Goal: Task Accomplishment & Management: Complete application form

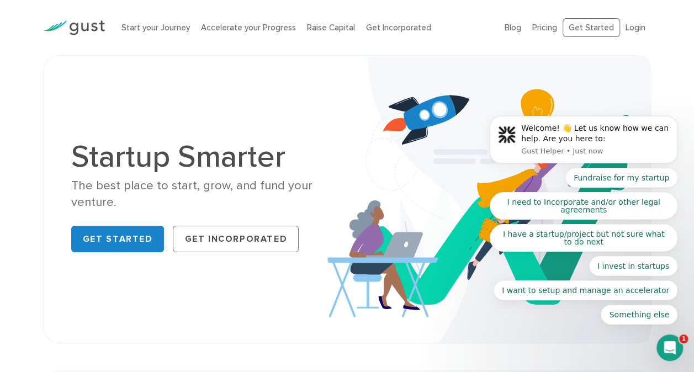
click at [637, 25] on body "Welcome! 👋 Let us know how we can help. Are you here to: Gust Helper • Just now…" at bounding box center [584, 144] width 212 height 387
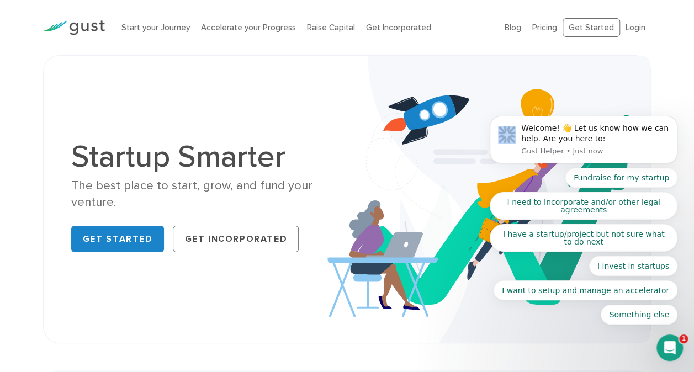
click at [637, 25] on body "Welcome! 👋 Let us know how we can help. Are you here to: Gust Helper • Just now…" at bounding box center [584, 144] width 212 height 387
click at [629, 26] on body "Welcome! 👋 Let us know how we can help. Are you here to: Gust Helper • Just now…" at bounding box center [584, 144] width 212 height 387
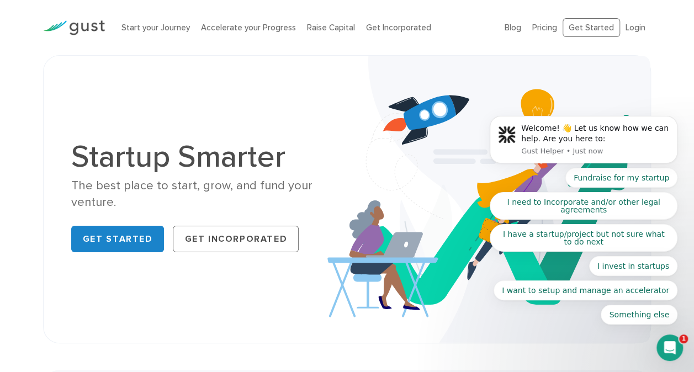
click at [630, 30] on body "Welcome! 👋 Let us know how we can help. Are you here to: Gust Helper • Just now…" at bounding box center [584, 144] width 212 height 387
click at [631, 26] on body "Welcome! 👋 Let us know how we can help. Are you here to: Gust Helper • Just now…" at bounding box center [584, 144] width 212 height 387
click at [631, 31] on body "Welcome! 👋 Let us know how we can help. Are you here to: Gust Helper • Just now…" at bounding box center [584, 146] width 212 height 383
click at [631, 29] on body "Welcome! 👋 Let us know how we can help. Are you here to: Gust Helper • Just now…" at bounding box center [584, 144] width 212 height 387
click at [633, 25] on body "Welcome! 👋 Let us know how we can help. Are you here to: Gust Helper • Just now…" at bounding box center [584, 144] width 212 height 387
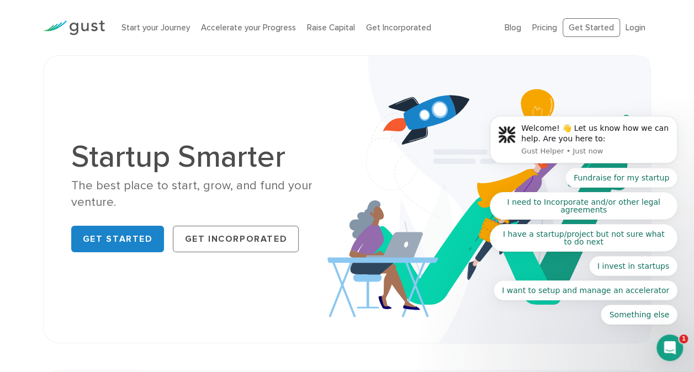
click at [621, 30] on body "Welcome! 👋 Let us know how we can help. Are you here to: Gust Helper • Just now…" at bounding box center [584, 144] width 212 height 387
click at [633, 25] on body "Welcome! 👋 Let us know how we can help. Are you here to: Gust Helper • Just now…" at bounding box center [584, 144] width 212 height 387
click at [100, 26] on img at bounding box center [74, 27] width 62 height 15
click at [633, 28] on body "Welcome! 👋 Let us know how we can help. Are you here to: Gust Helper • 1m ago F…" at bounding box center [584, 144] width 212 height 387
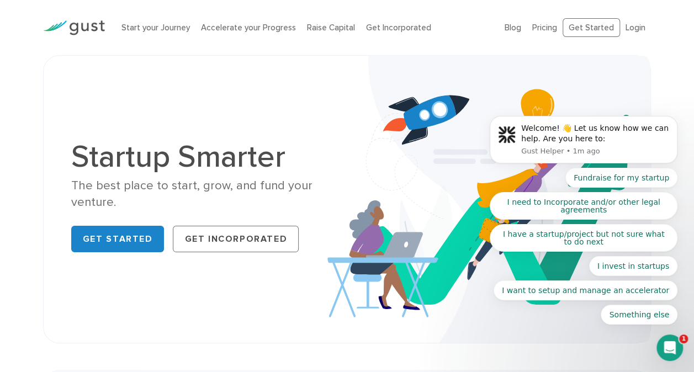
click at [515, 25] on body "Welcome! 👋 Let us know how we can help. Are you here to: Gust Helper • 1m ago F…" at bounding box center [584, 144] width 212 height 387
click at [632, 24] on body "Welcome! 👋 Let us know how we can help. Are you here to: Gust Helper • 1m ago F…" at bounding box center [584, 144] width 212 height 387
drag, startPoint x: 632, startPoint y: 24, endPoint x: 639, endPoint y: 56, distance: 32.8
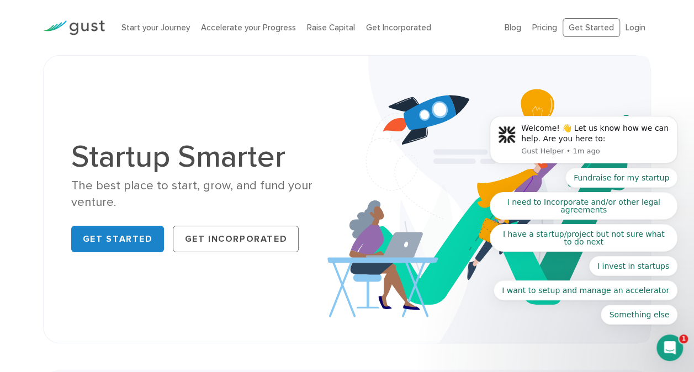
click at [639, 56] on body "Welcome! 👋 Let us know how we can help. Are you here to: Gust Helper • 1m ago F…" at bounding box center [584, 144] width 212 height 387
click at [631, 28] on body "Welcome! 👋 Let us know how we can help. Are you here to: Gust Helper • 1m ago F…" at bounding box center [584, 144] width 212 height 387
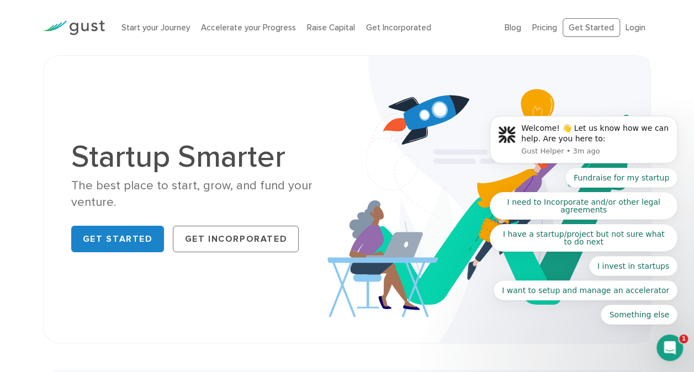
click at [409, 165] on img at bounding box center [489, 199] width 323 height 287
click at [632, 24] on body "Welcome! 👋 Let us know how we can help. Are you here to: Gust Helper • 4m ago F…" at bounding box center [584, 144] width 212 height 387
drag, startPoint x: 632, startPoint y: 24, endPoint x: 659, endPoint y: 66, distance: 49.6
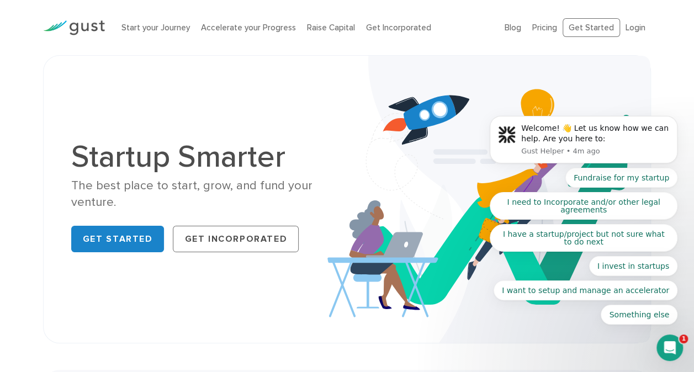
click at [659, 66] on body "Welcome! 👋 Let us know how we can help. Are you here to: Gust Helper • 4m ago F…" at bounding box center [584, 144] width 212 height 387
click at [630, 25] on body "Welcome! 👋 Let us know how we can help. Are you here to: Gust Helper • 4m ago F…" at bounding box center [584, 144] width 212 height 387
drag, startPoint x: 630, startPoint y: 25, endPoint x: 684, endPoint y: 88, distance: 82.6
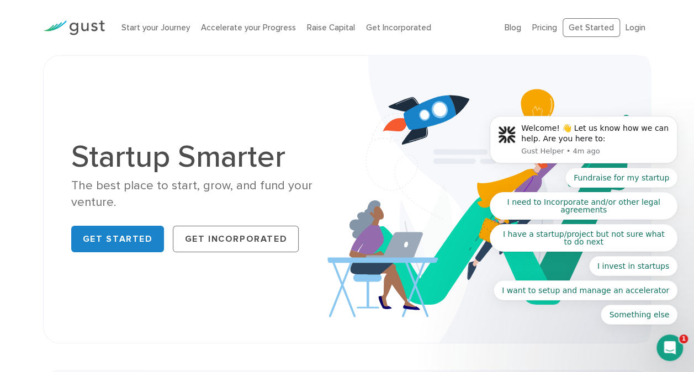
click at [684, 88] on body "Welcome! 👋 Let us know how we can help. Are you here to: Gust Helper • 4m ago F…" at bounding box center [584, 144] width 212 height 387
click at [631, 29] on body "Welcome! 👋 Let us know how we can help. Are you here to: Gust Helper • 4m ago F…" at bounding box center [584, 144] width 212 height 387
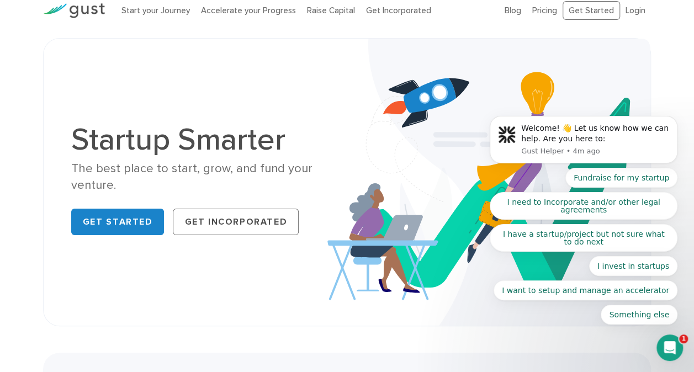
drag, startPoint x: 673, startPoint y: 45, endPoint x: 648, endPoint y: 43, distance: 25.0
click at [648, 43] on body "Welcome! 👋 Let us know how we can help. Are you here to: Gust Helper • 4m ago F…" at bounding box center [584, 144] width 212 height 387
click at [99, 225] on link "Get Started" at bounding box center [117, 222] width 93 height 27
